Goal: Task Accomplishment & Management: Use online tool/utility

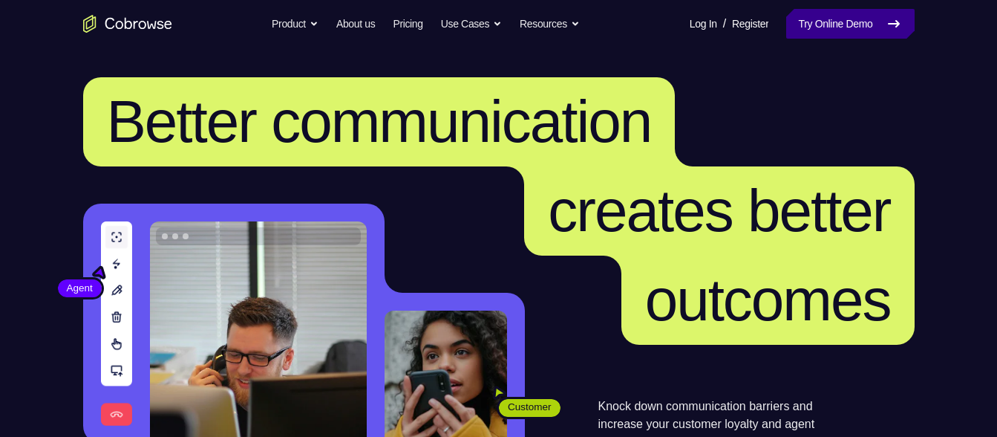
click at [818, 27] on link "Try Online Demo" at bounding box center [851, 24] width 128 height 30
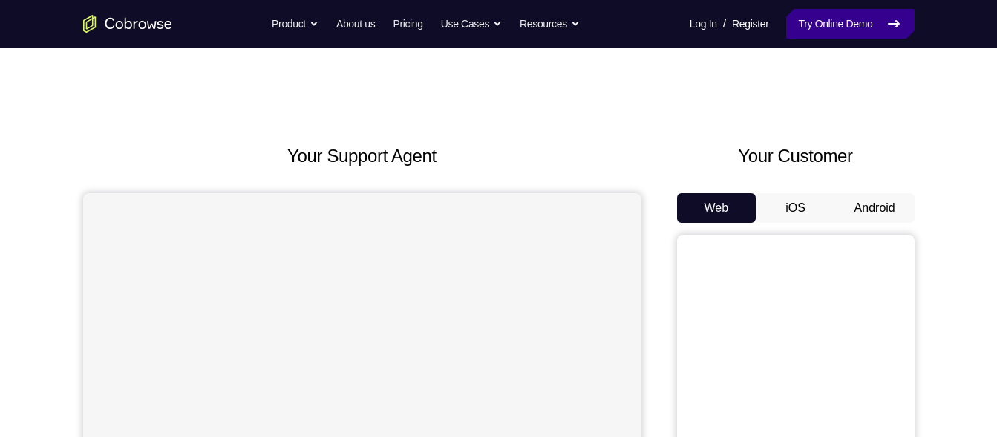
click at [792, 30] on link "Try Online Demo" at bounding box center [851, 24] width 128 height 30
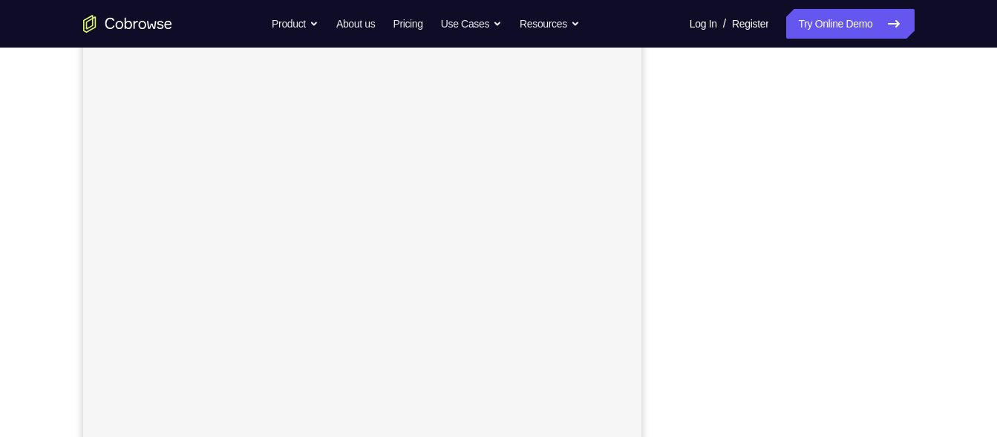
scroll to position [235, 0]
